Goal: Book appointment/travel/reservation

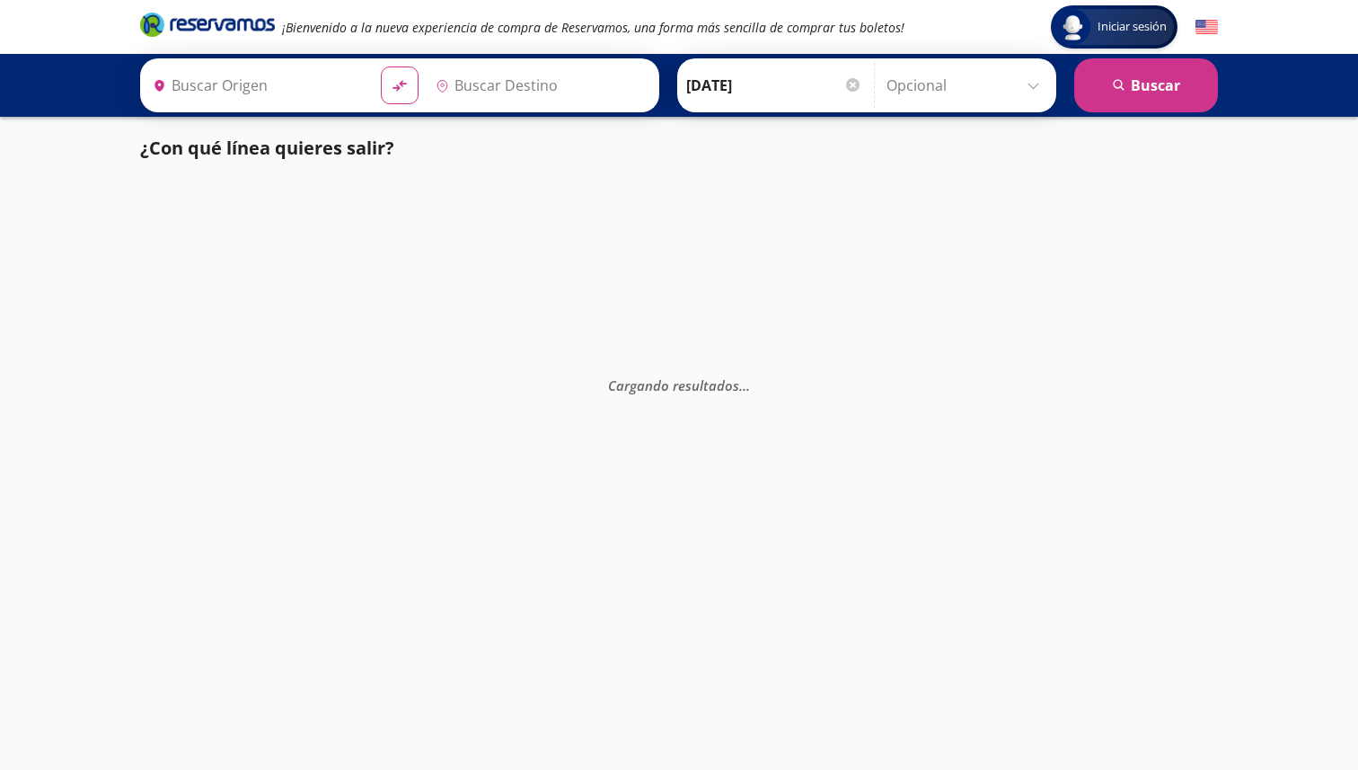
type input "[PERSON_NAME], [GEOGRAPHIC_DATA]"
type input "[GEOGRAPHIC_DATA][PERSON_NAME], [GEOGRAPHIC_DATA]"
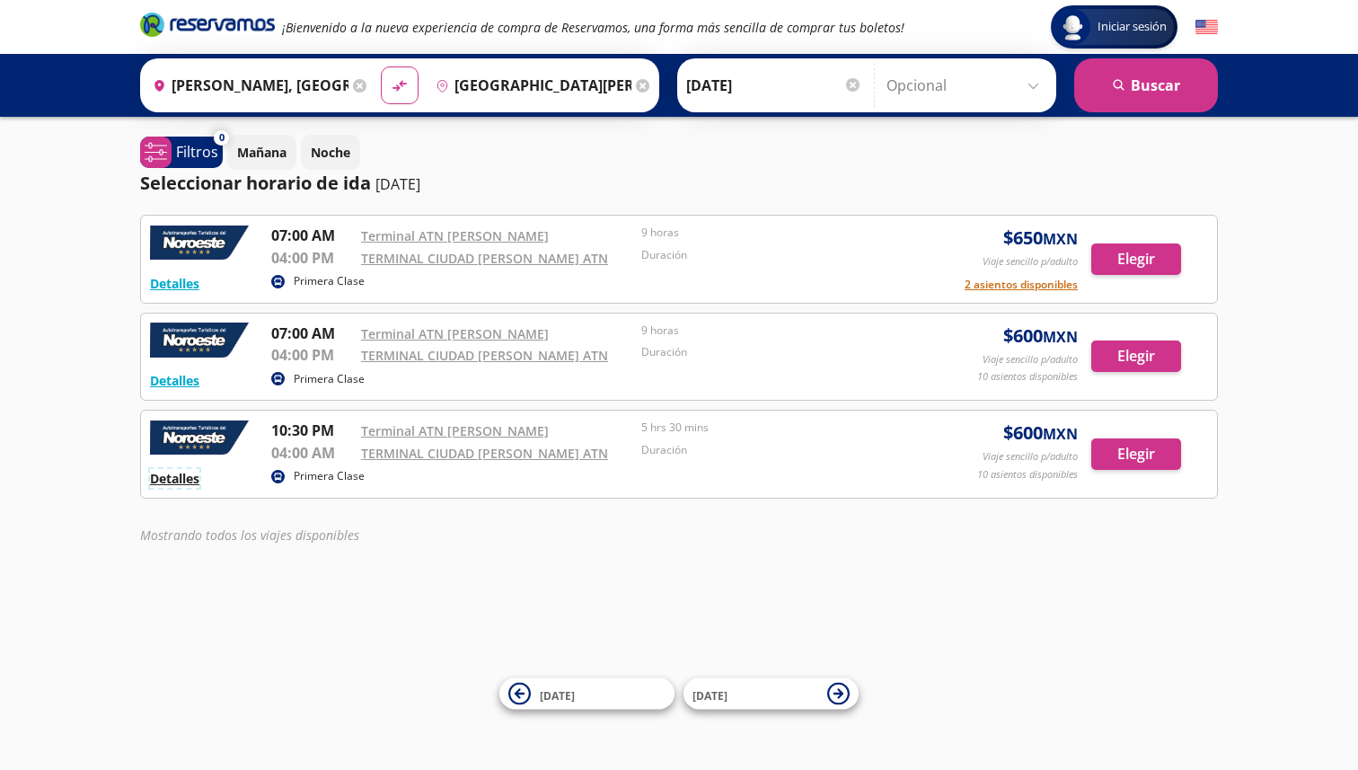
click at [179, 481] on button "Detalles" at bounding box center [174, 478] width 49 height 19
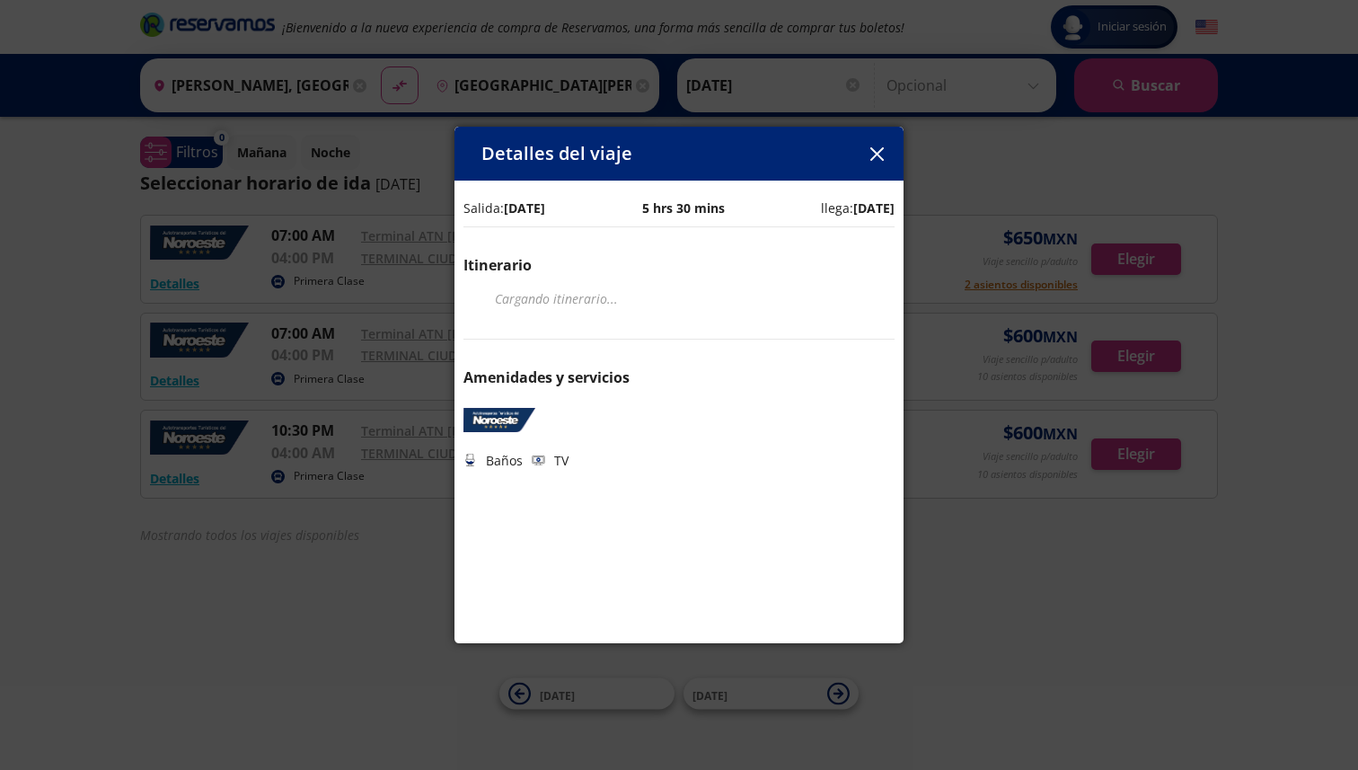
click at [870, 161] on button "button" at bounding box center [876, 153] width 27 height 27
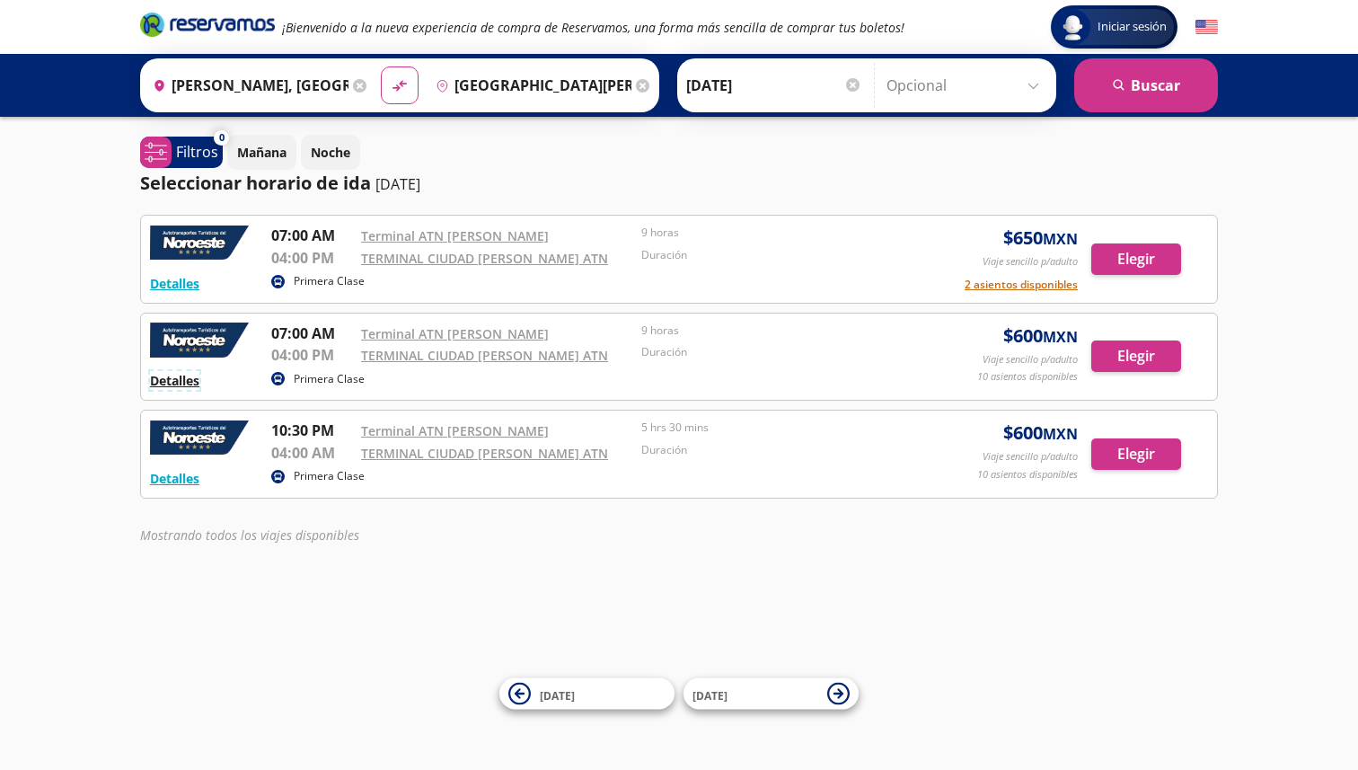
click at [179, 375] on button "Detalles" at bounding box center [174, 380] width 49 height 19
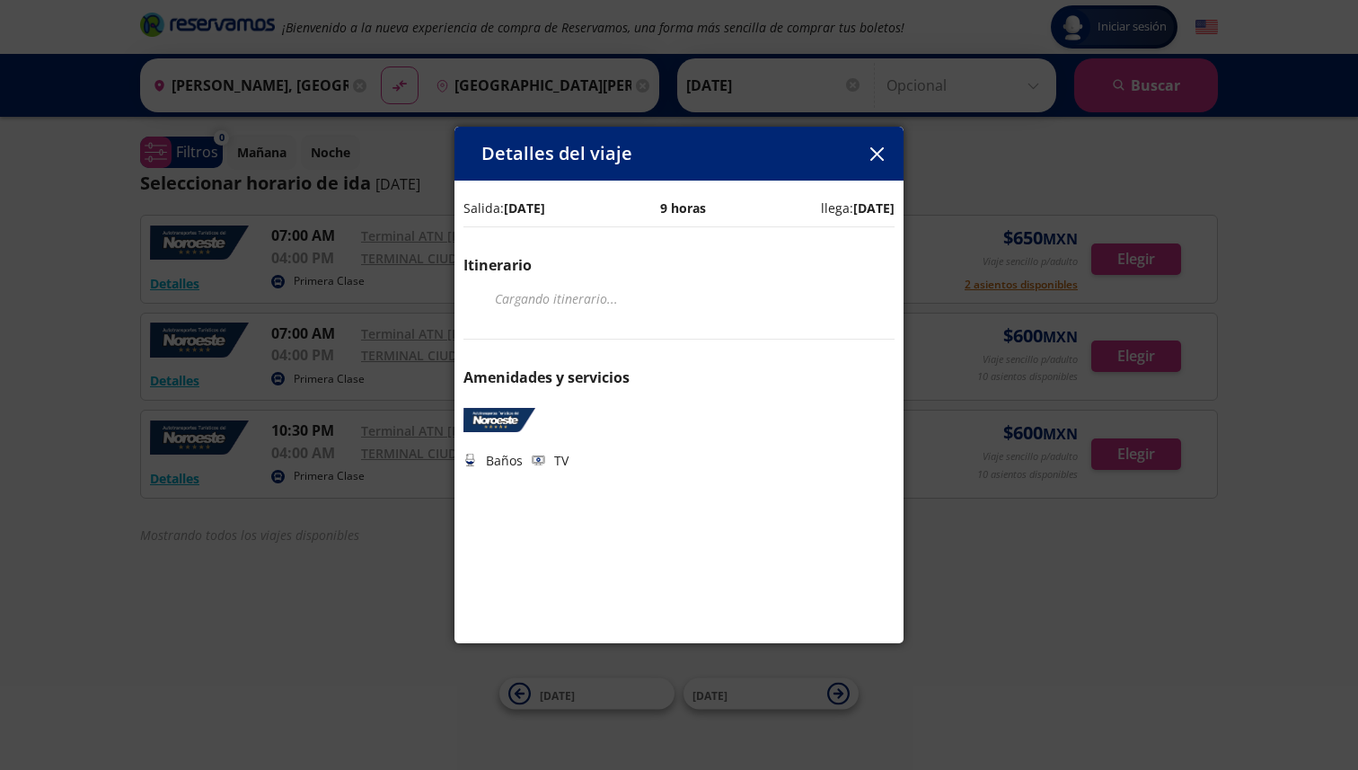
click at [883, 149] on icon "button" at bounding box center [876, 153] width 13 height 13
